Goal: Find specific page/section: Find specific page/section

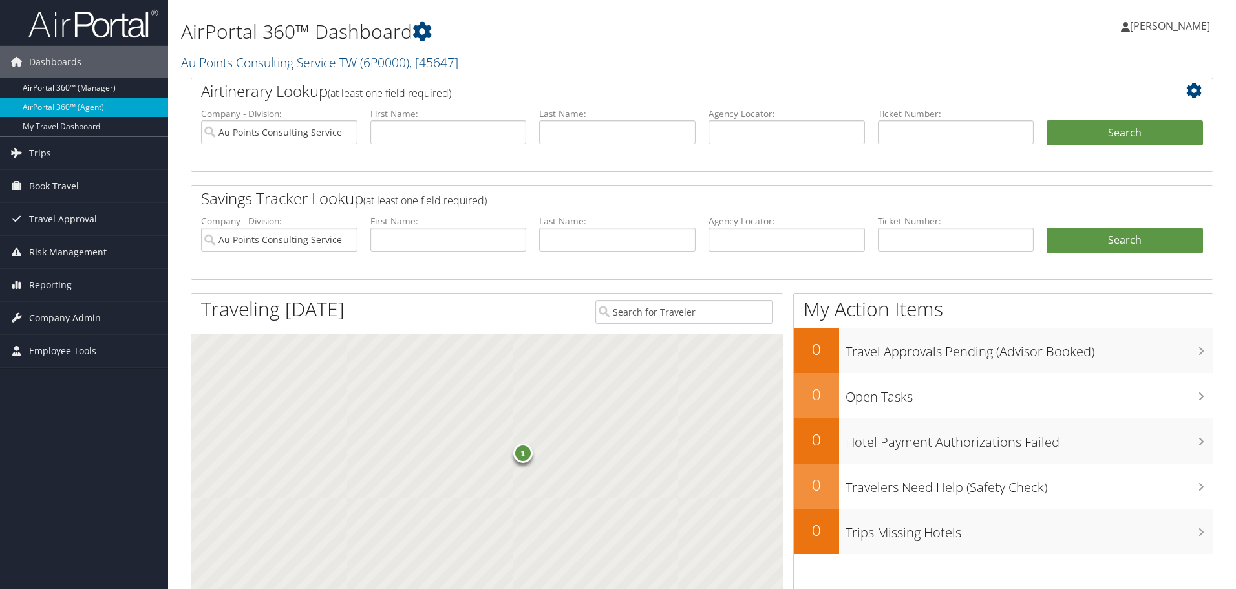
scroll to position [630, 0]
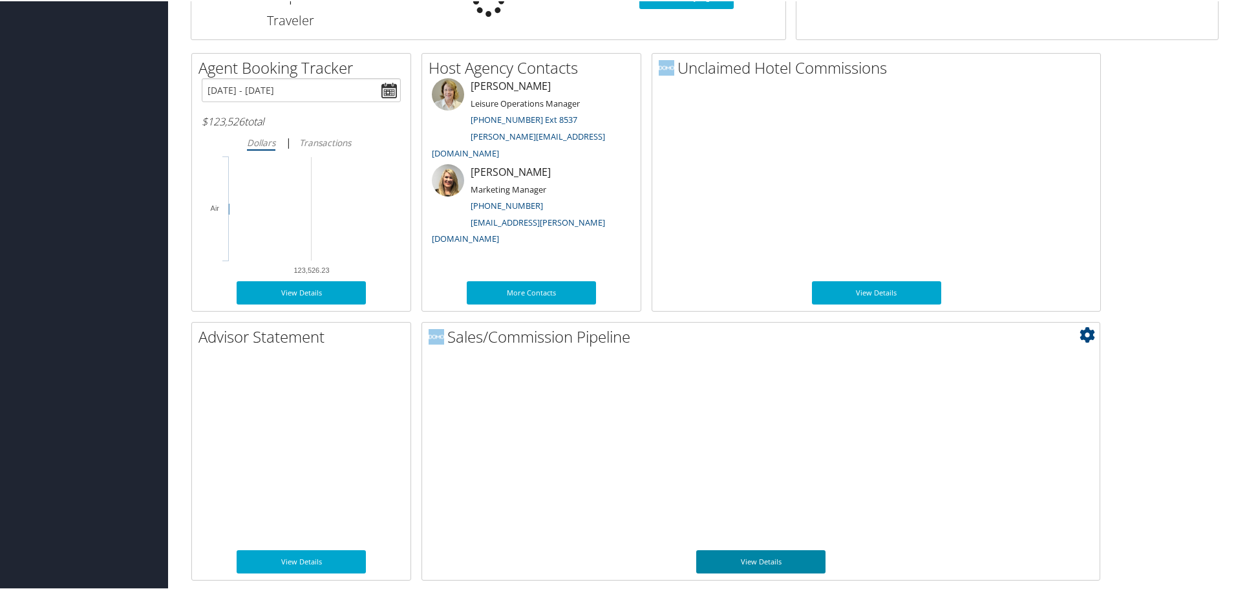
click at [767, 564] on link "View Details" at bounding box center [760, 560] width 129 height 23
